Goal: Information Seeking & Learning: Learn about a topic

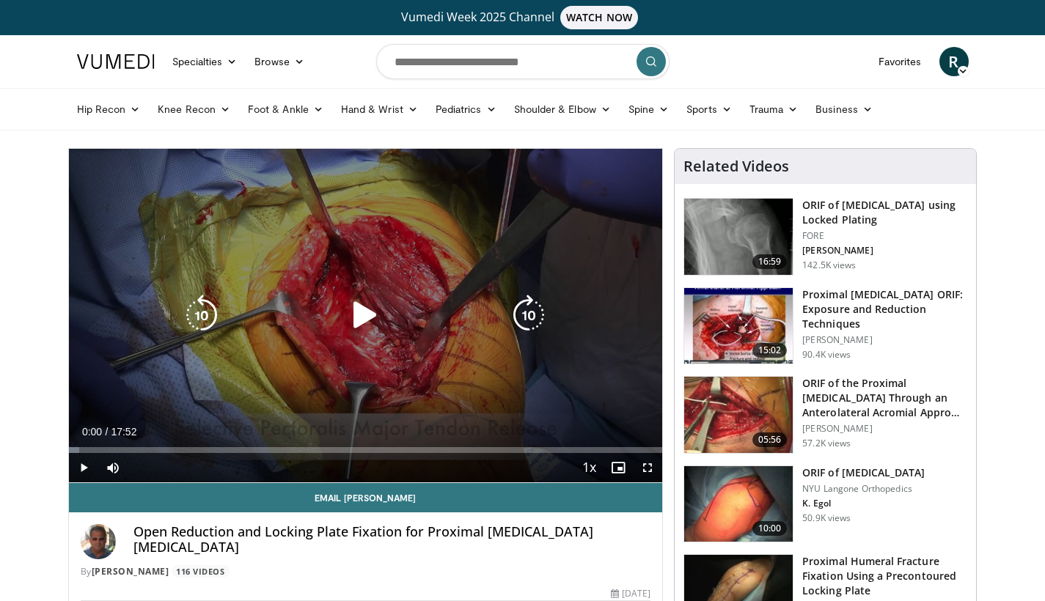
click at [368, 321] on icon "Video Player" at bounding box center [365, 315] width 41 height 41
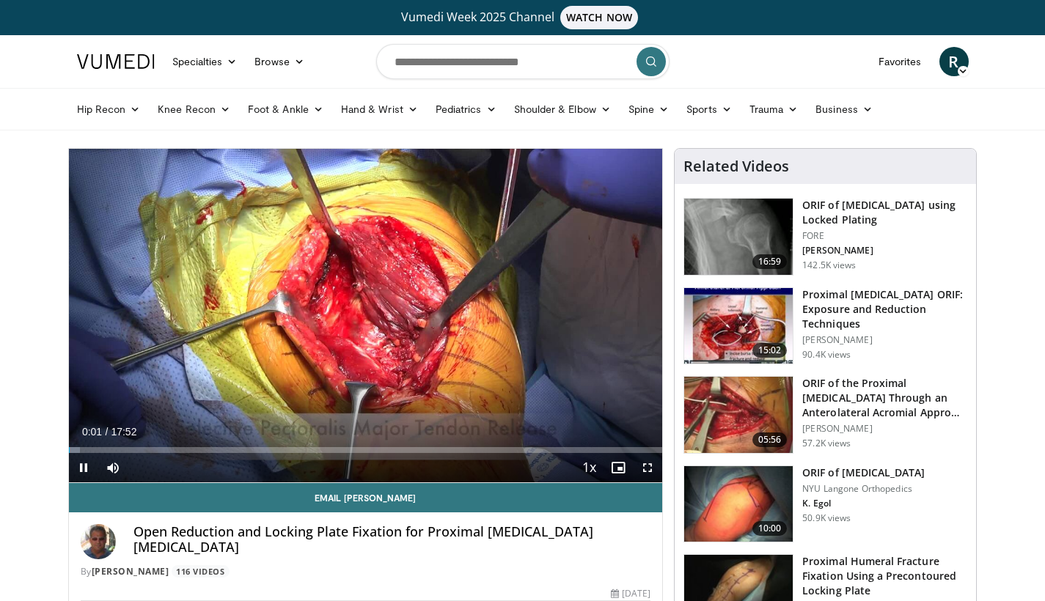
click at [646, 465] on span "Video Player" at bounding box center [647, 467] width 29 height 29
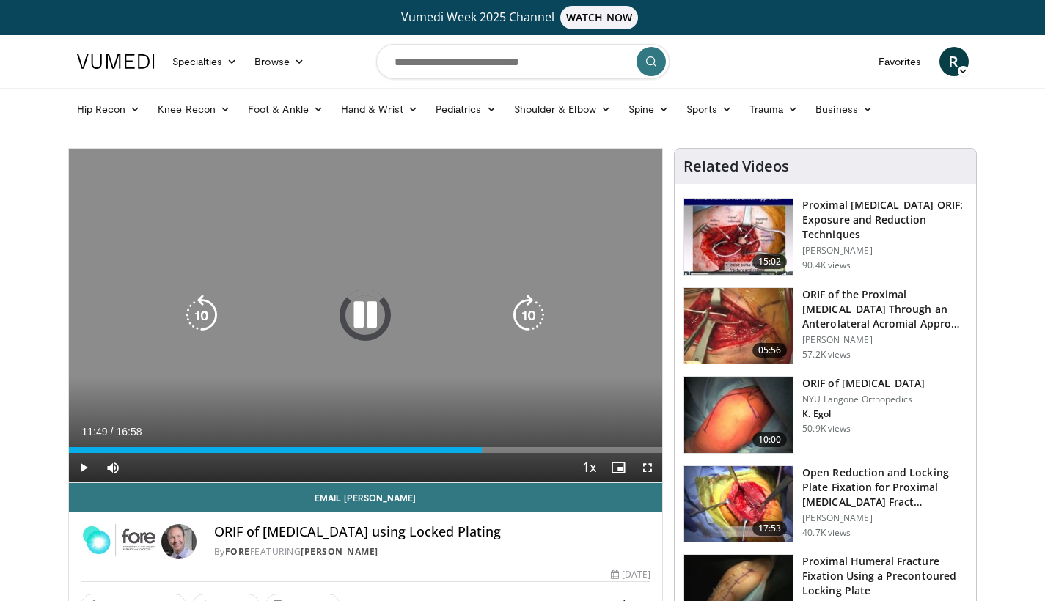
click at [365, 319] on icon "Video Player" at bounding box center [365, 315] width 41 height 41
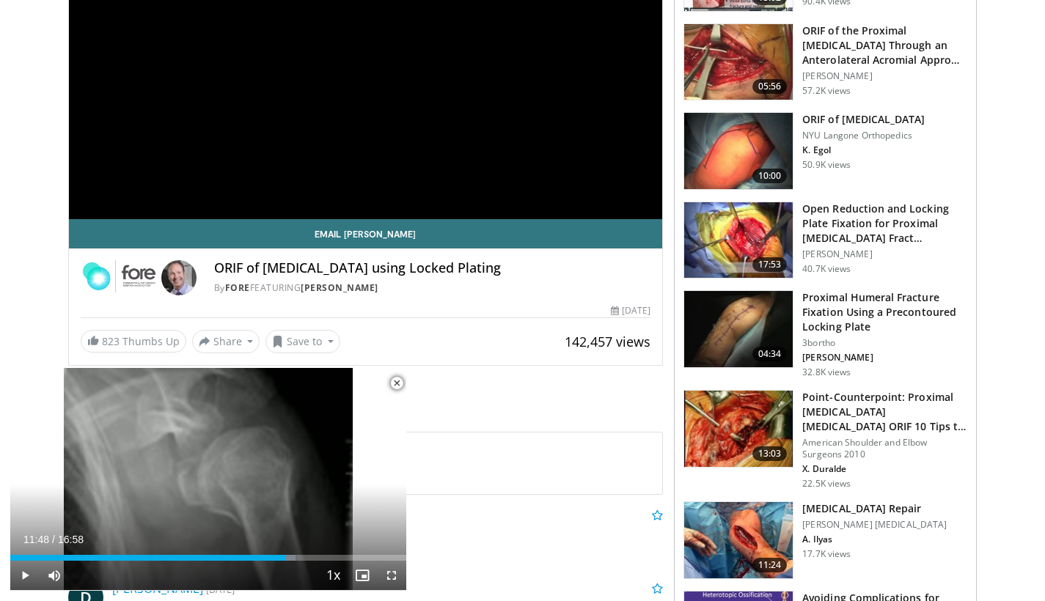
scroll to position [267, 0]
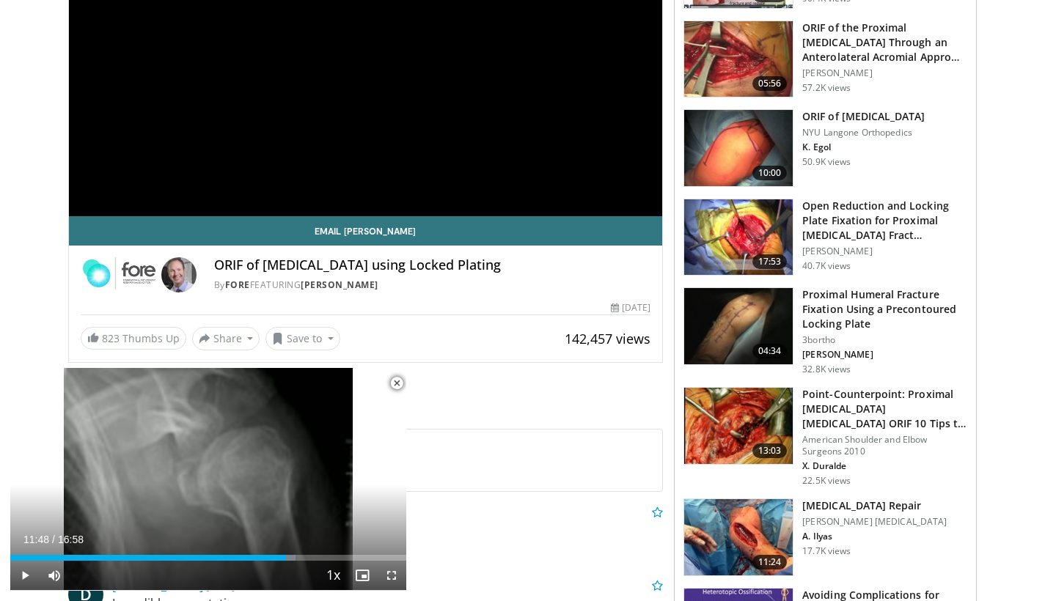
click at [734, 238] on img at bounding box center [738, 238] width 109 height 76
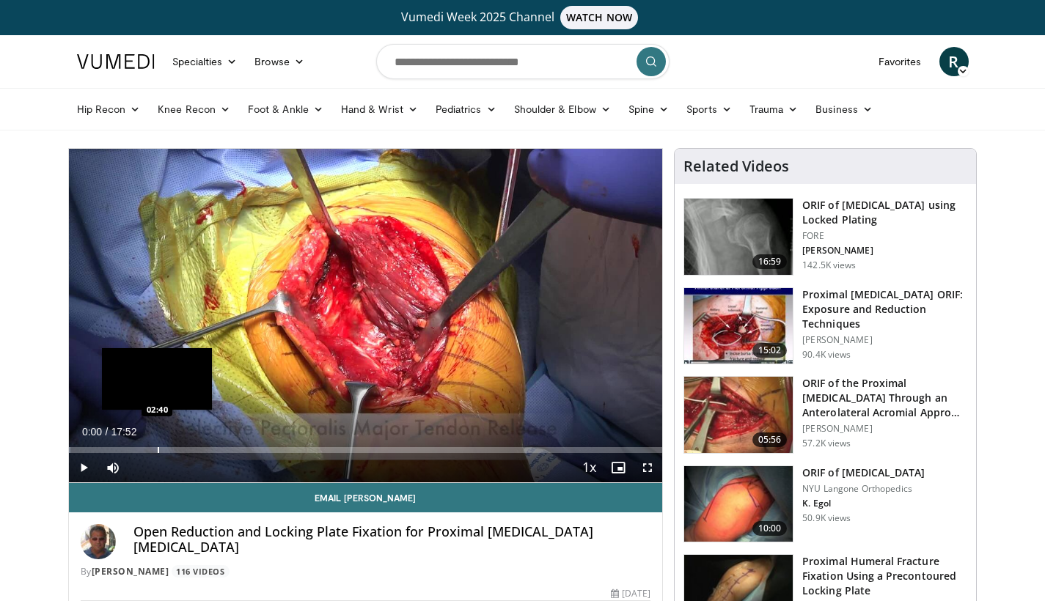
click at [158, 451] on div "Progress Bar" at bounding box center [158, 450] width 1 height 6
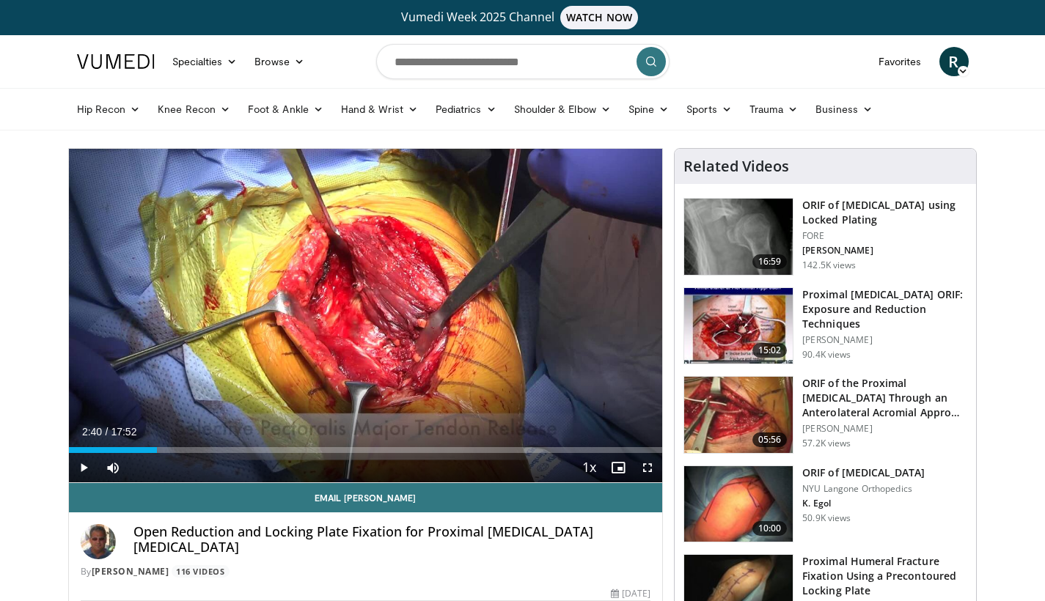
click at [736, 225] on img at bounding box center [738, 237] width 109 height 76
